Goal: Task Accomplishment & Management: Manage account settings

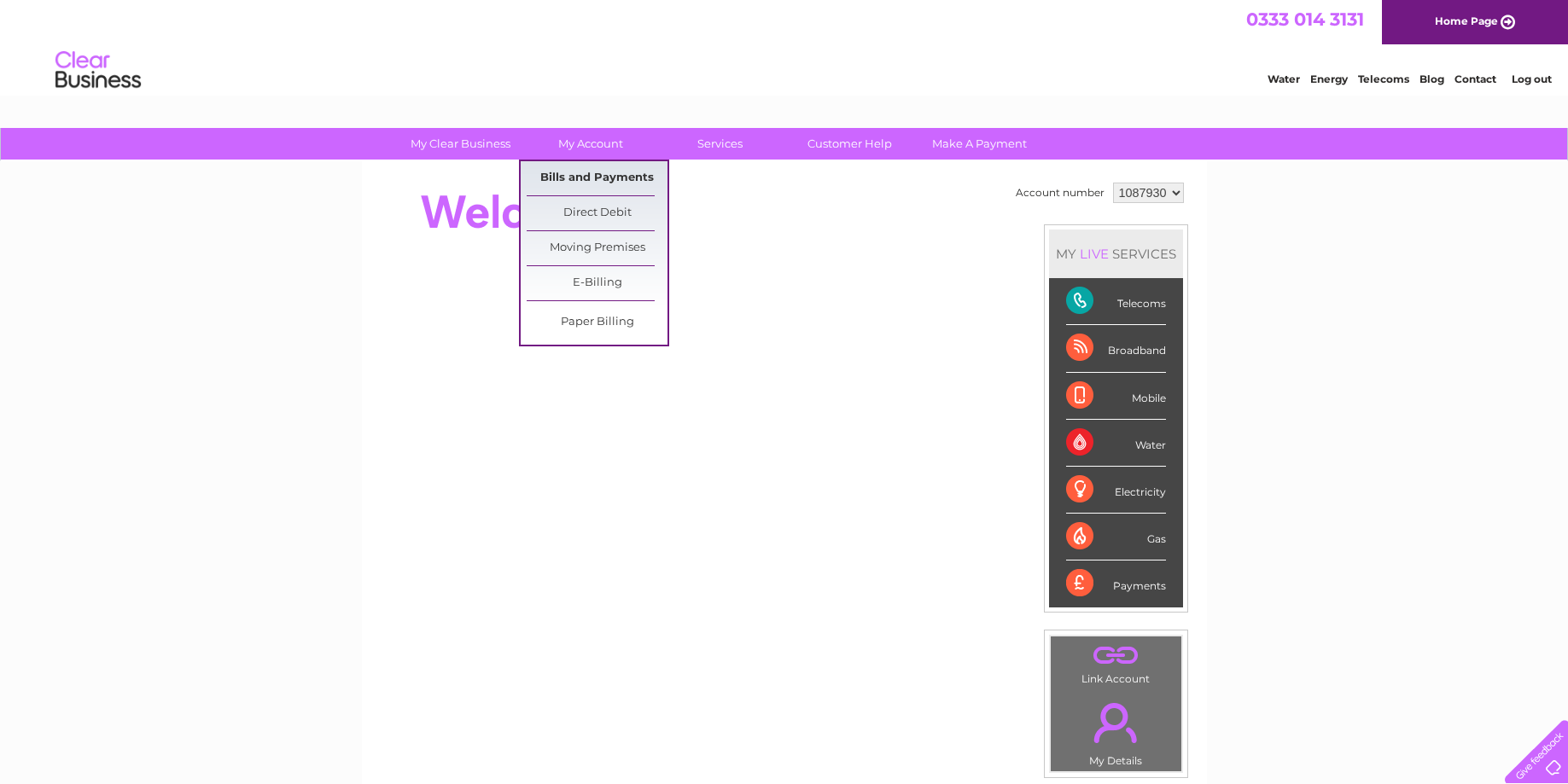
click at [600, 174] on link "Bills and Payments" at bounding box center [597, 178] width 141 height 34
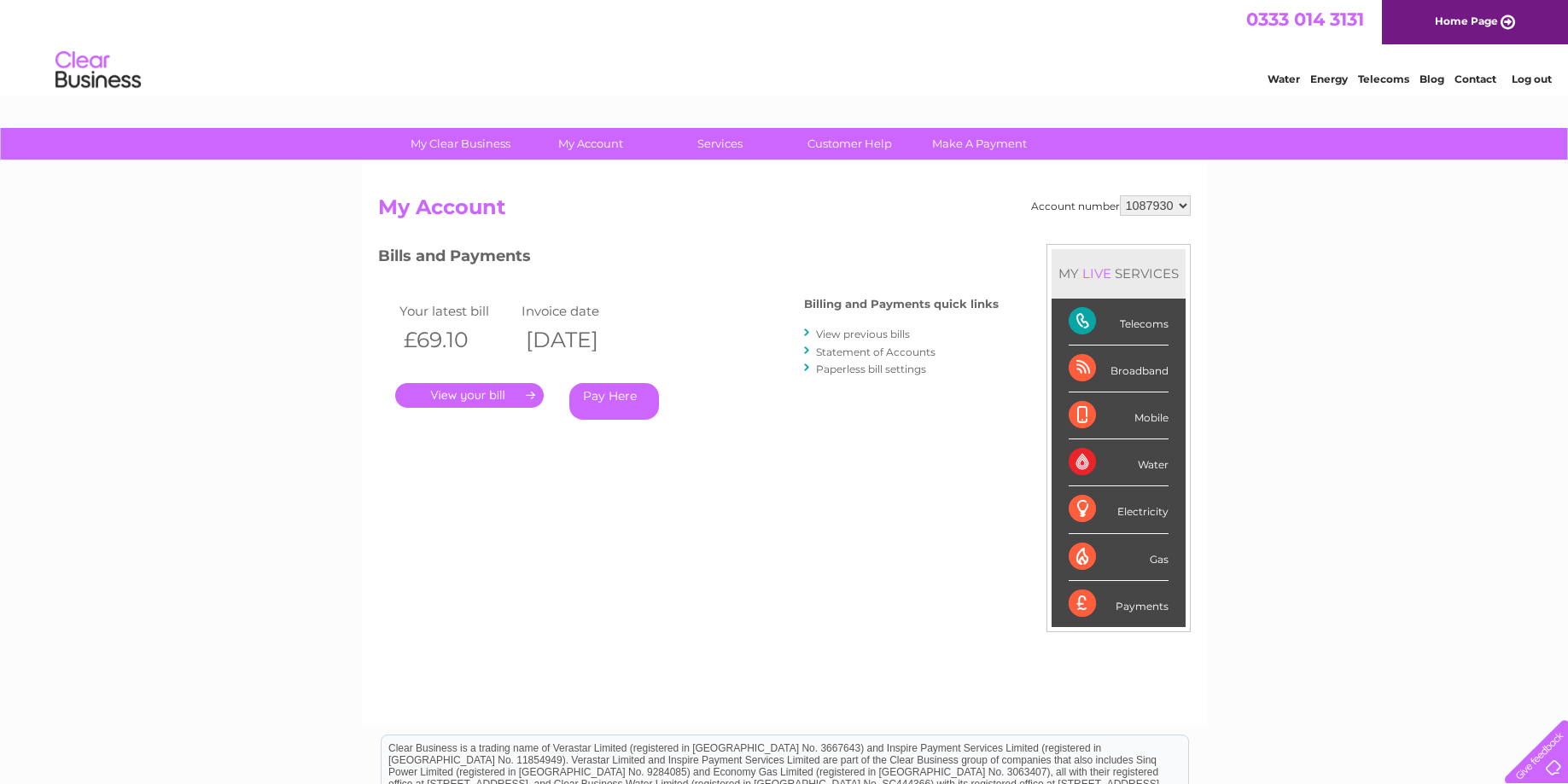
click at [477, 395] on link "." at bounding box center [470, 395] width 149 height 24
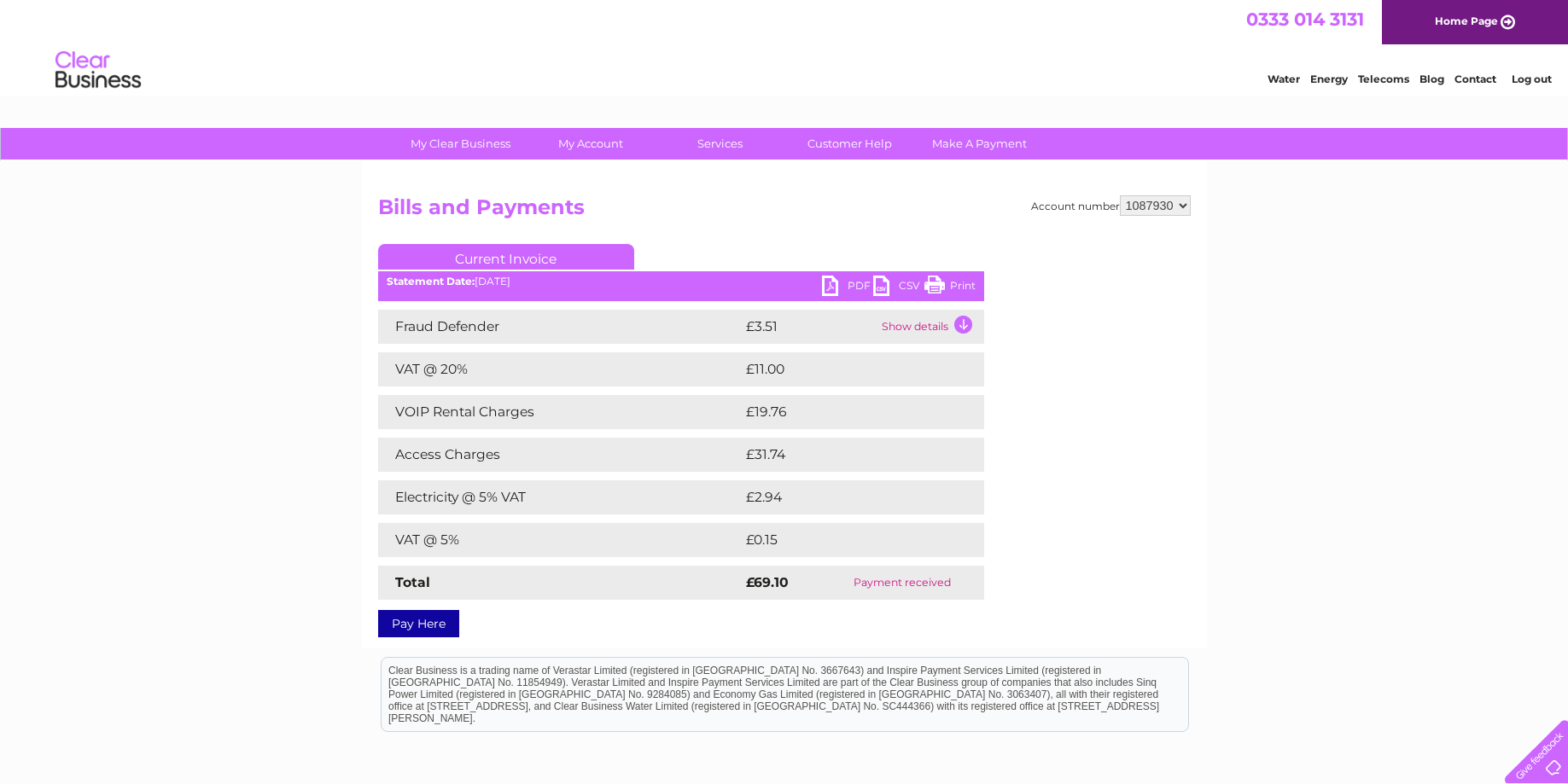
click at [933, 280] on link "Print" at bounding box center [950, 288] width 51 height 24
